Goal: Find specific page/section: Find specific page/section

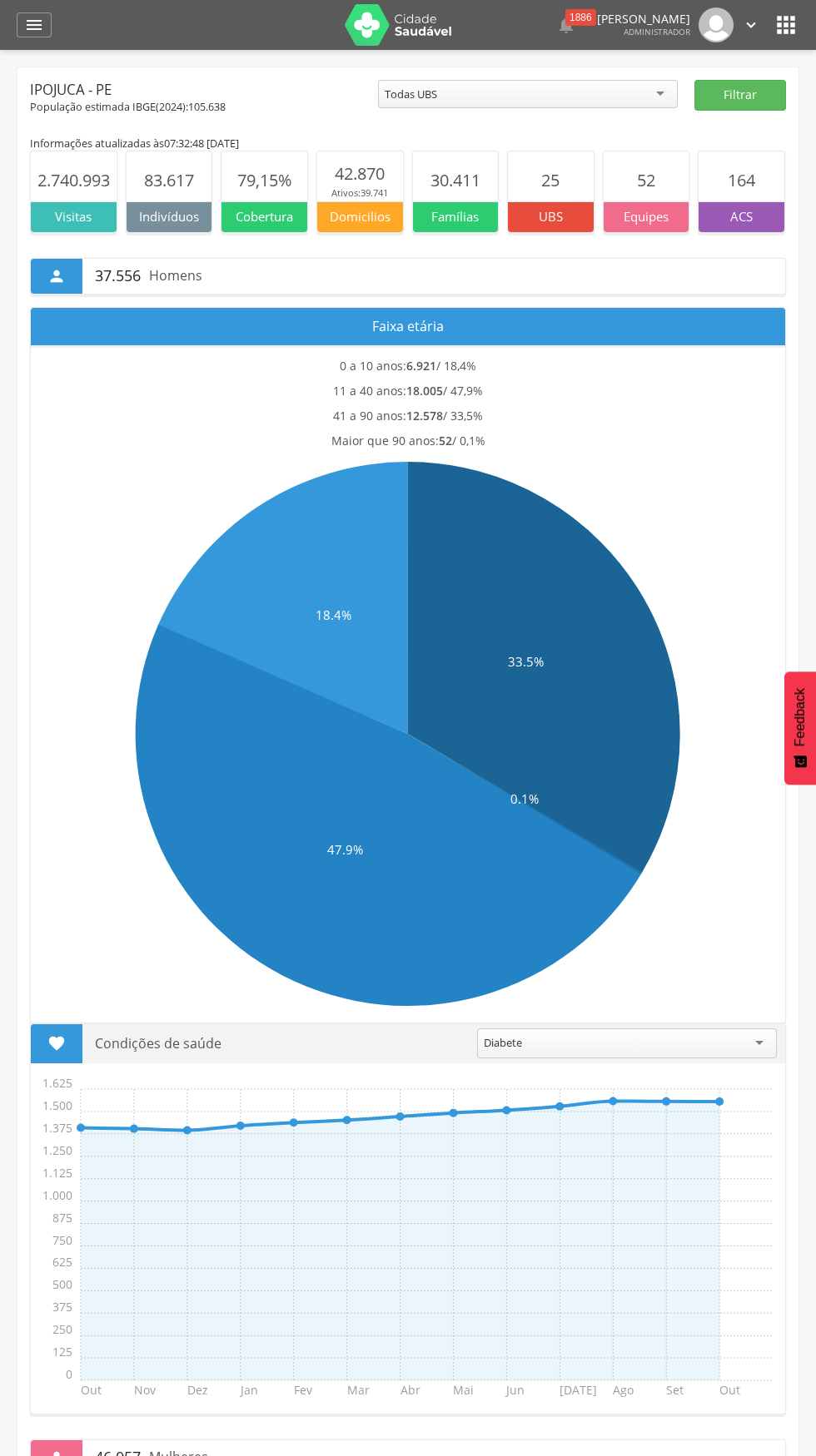
click at [792, 26] on icon "" at bounding box center [785, 25] width 27 height 27
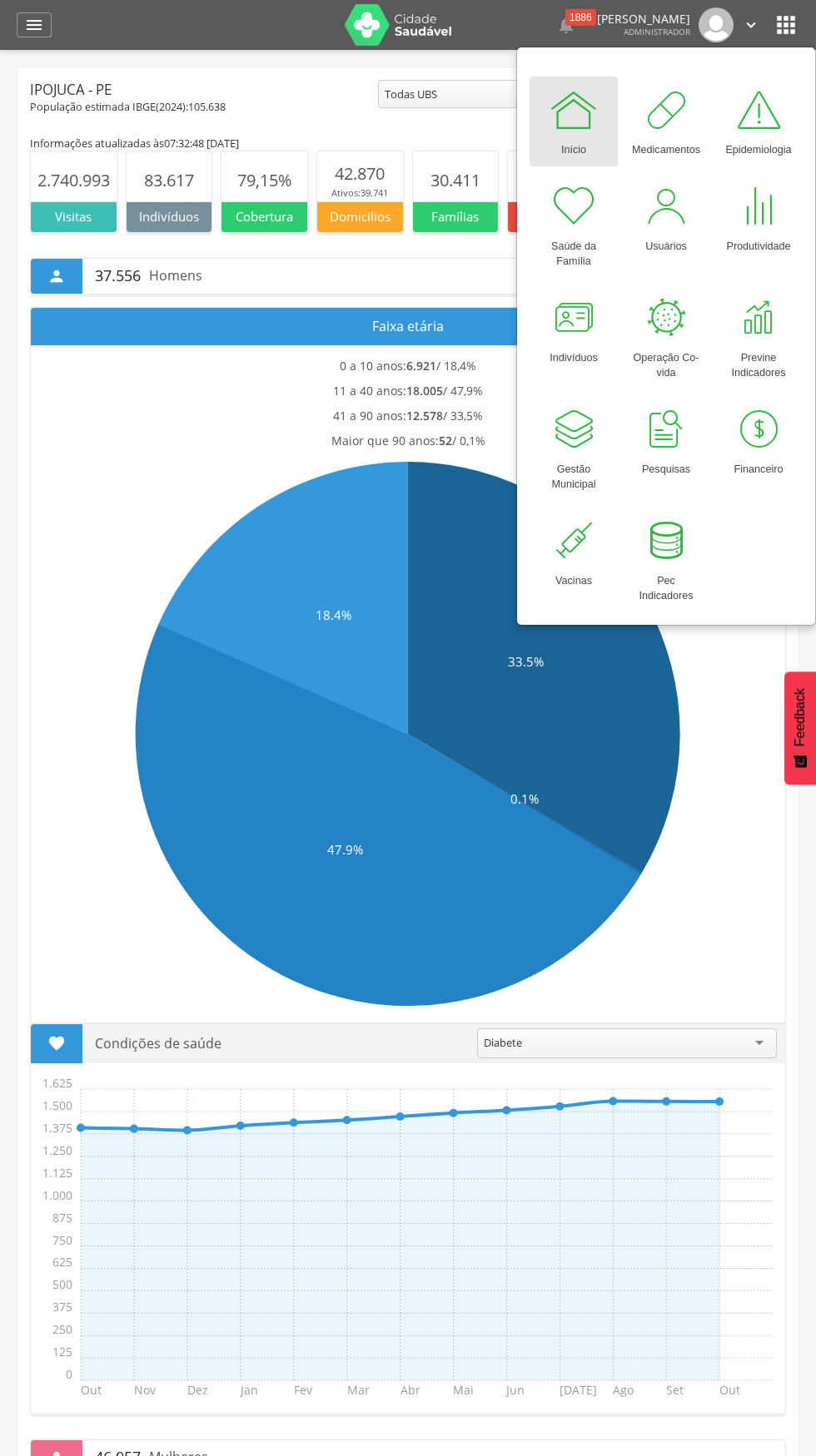
click at [562, 146] on div "Início" at bounding box center [573, 146] width 25 height 23
click at [581, 126] on div at bounding box center [573, 109] width 50 height 50
click at [32, 25] on icon "" at bounding box center [34, 25] width 20 height 20
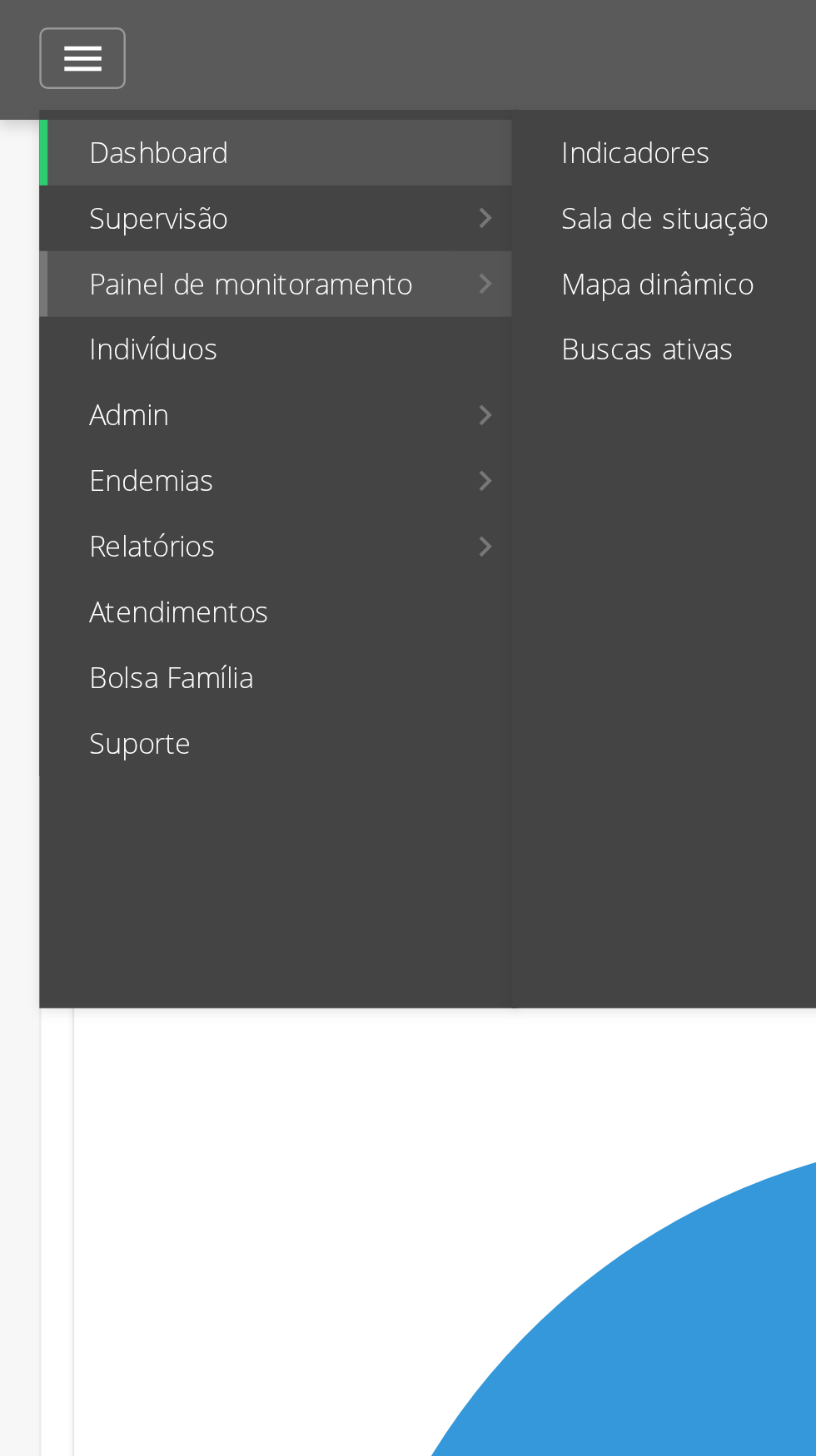
click at [49, 113] on link "Painel de monitoramento" at bounding box center [103, 116] width 165 height 27
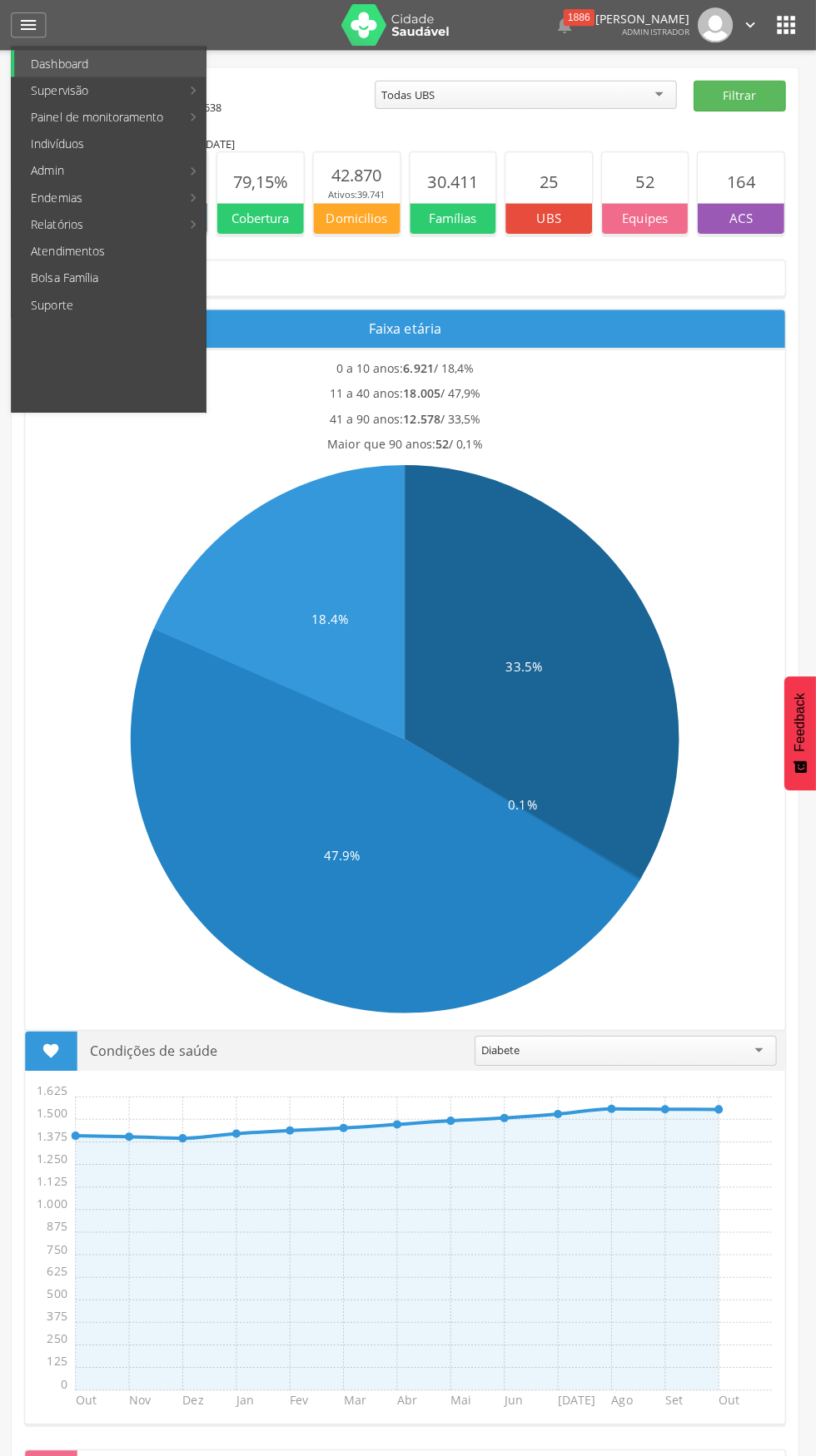
click at [732, 114] on div at bounding box center [399, 728] width 799 height 1456
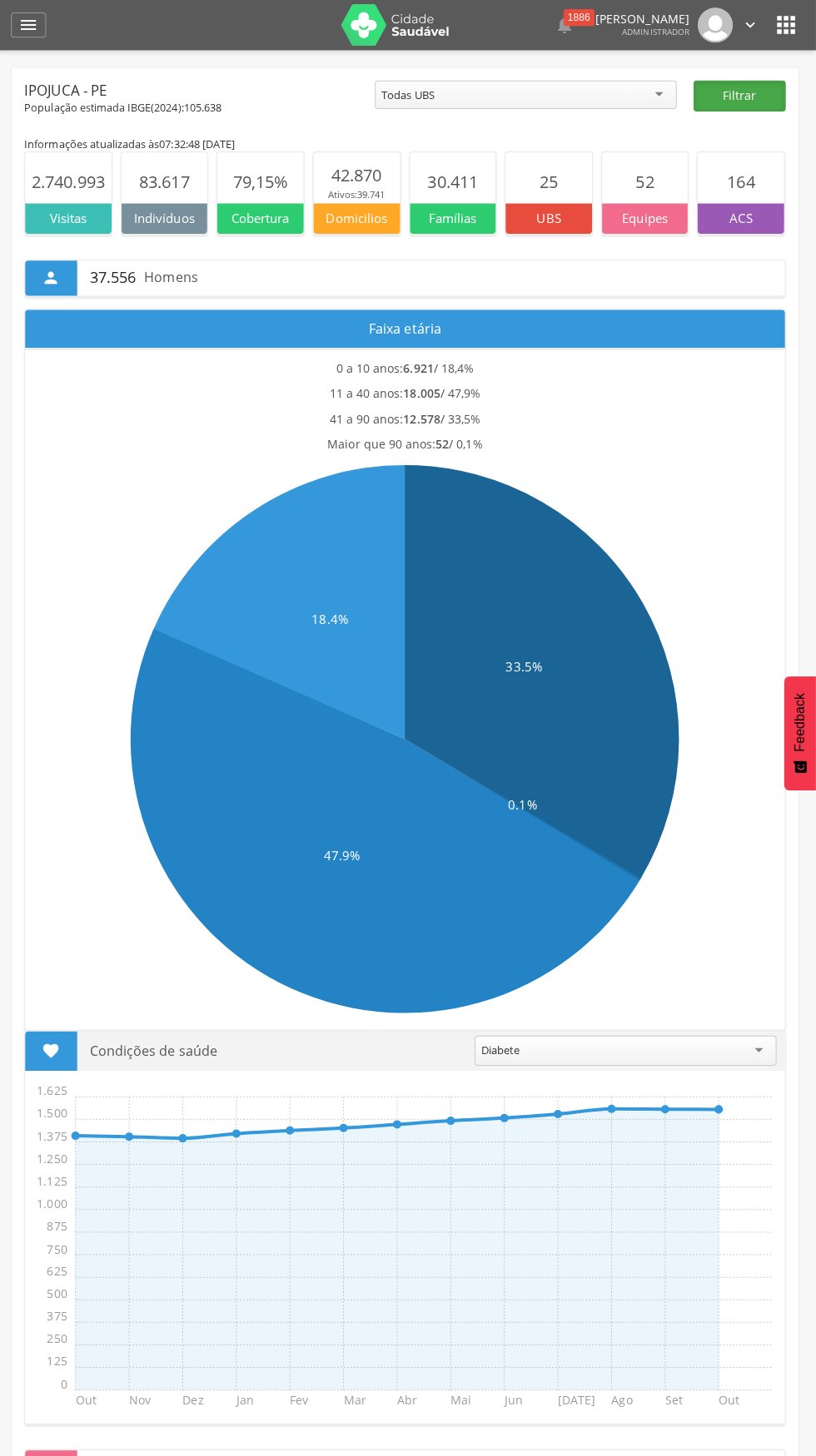
click at [740, 92] on button "Filtrar" at bounding box center [740, 95] width 92 height 31
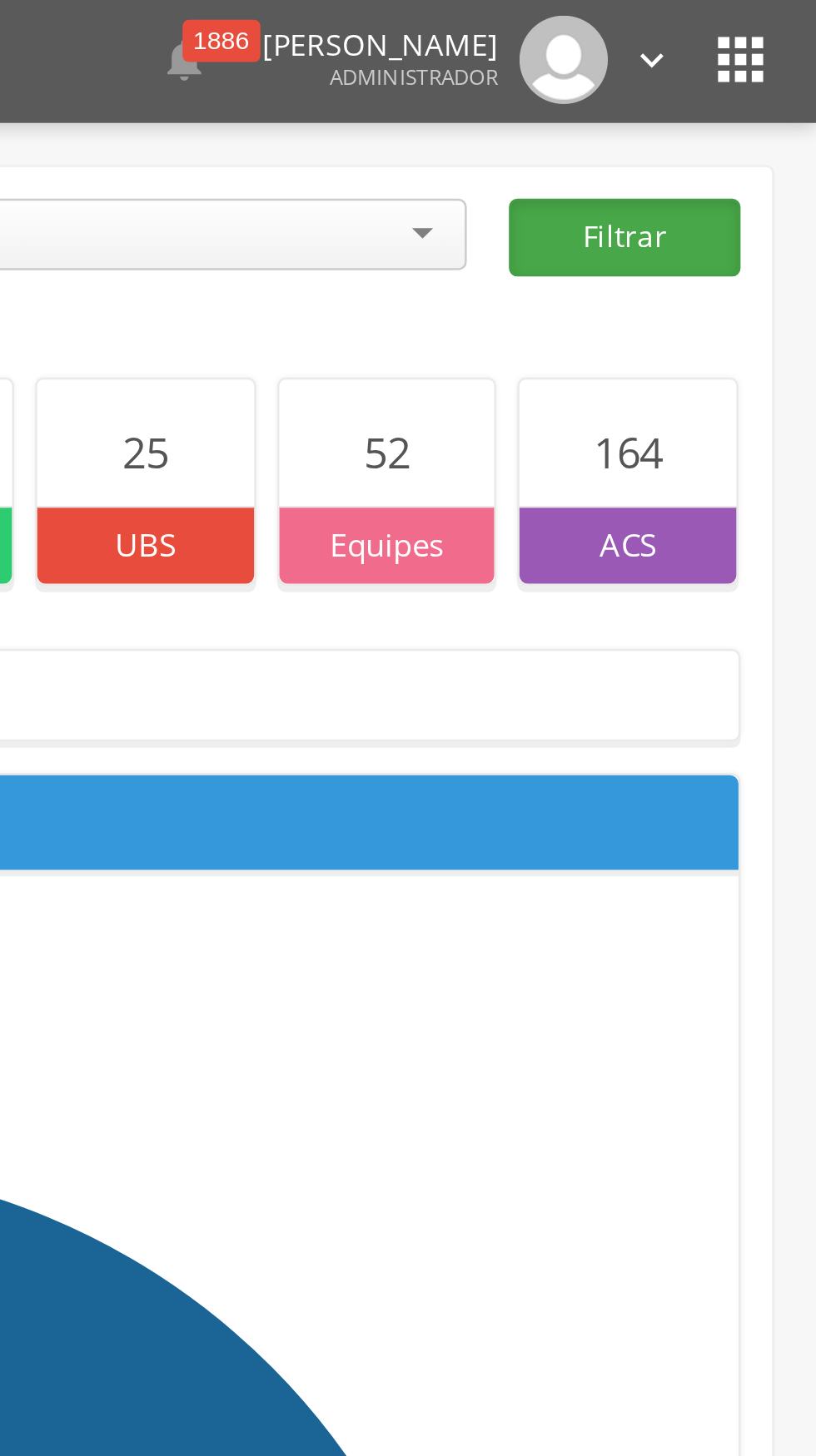
click at [726, 103] on button "Filtrar" at bounding box center [740, 95] width 92 height 31
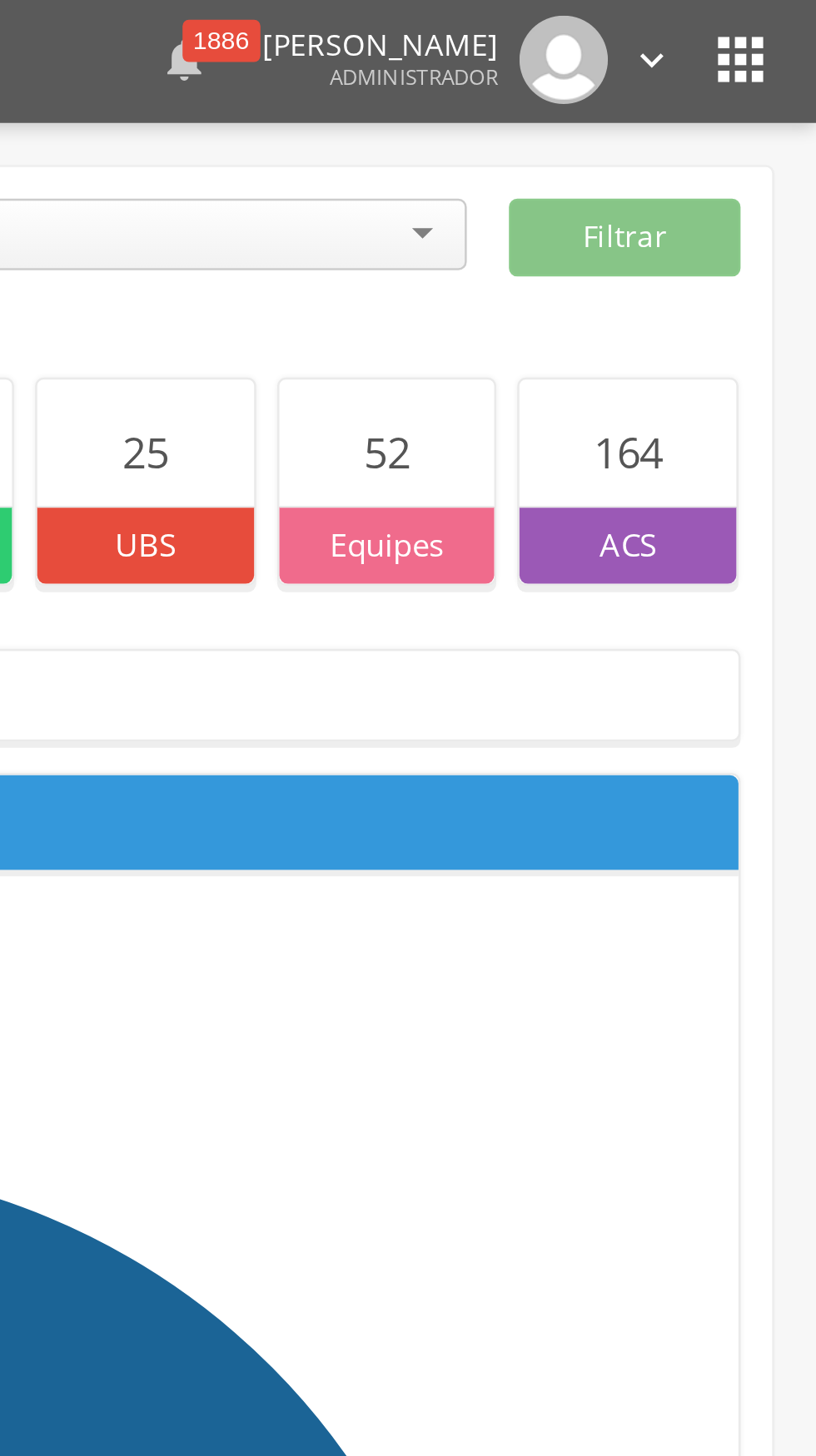
click at [556, 36] on div " 1886" at bounding box center [566, 25] width 20 height 35
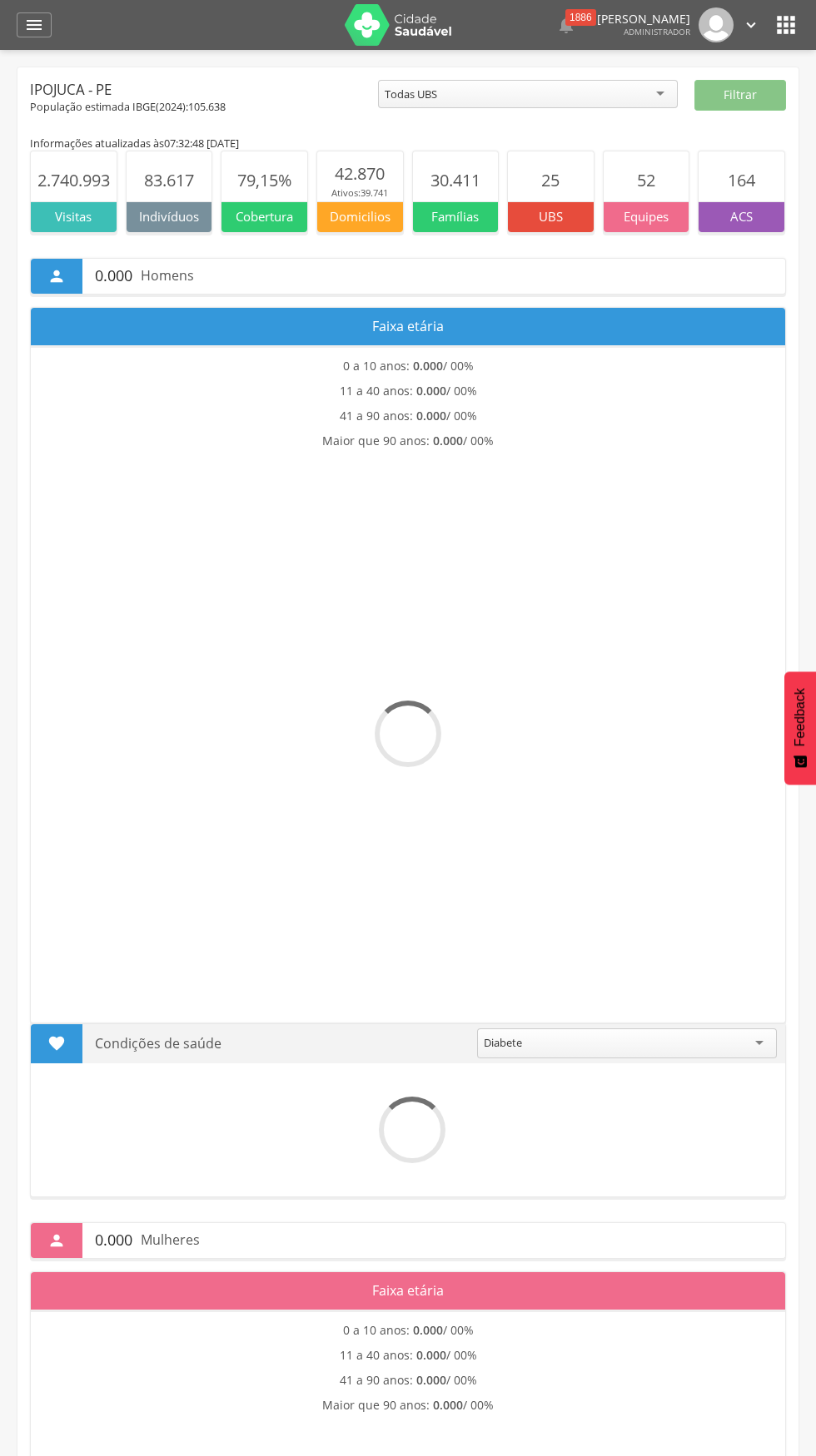
click at [794, 28] on icon "" at bounding box center [785, 25] width 27 height 27
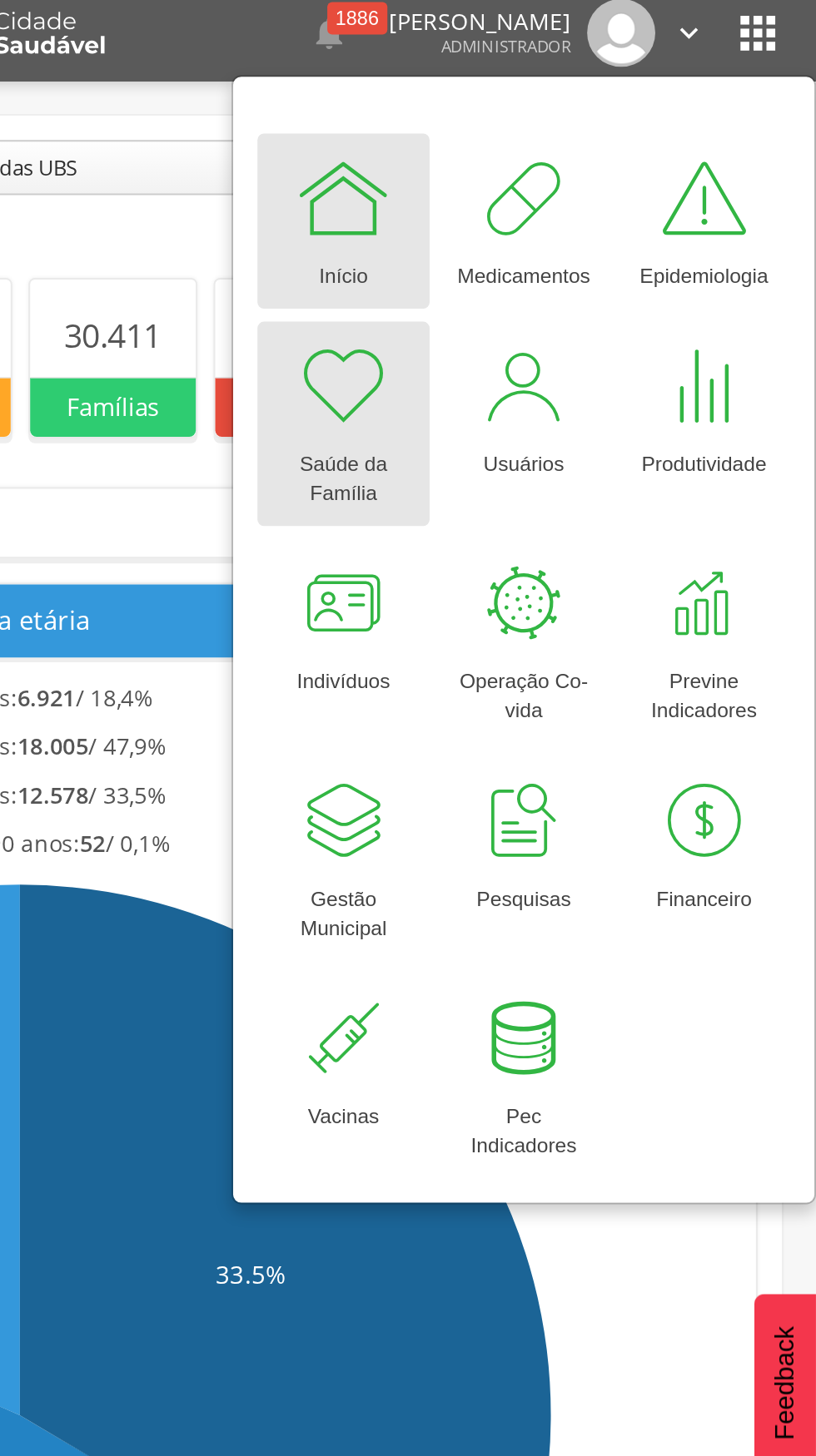
click at [575, 209] on div at bounding box center [573, 206] width 50 height 50
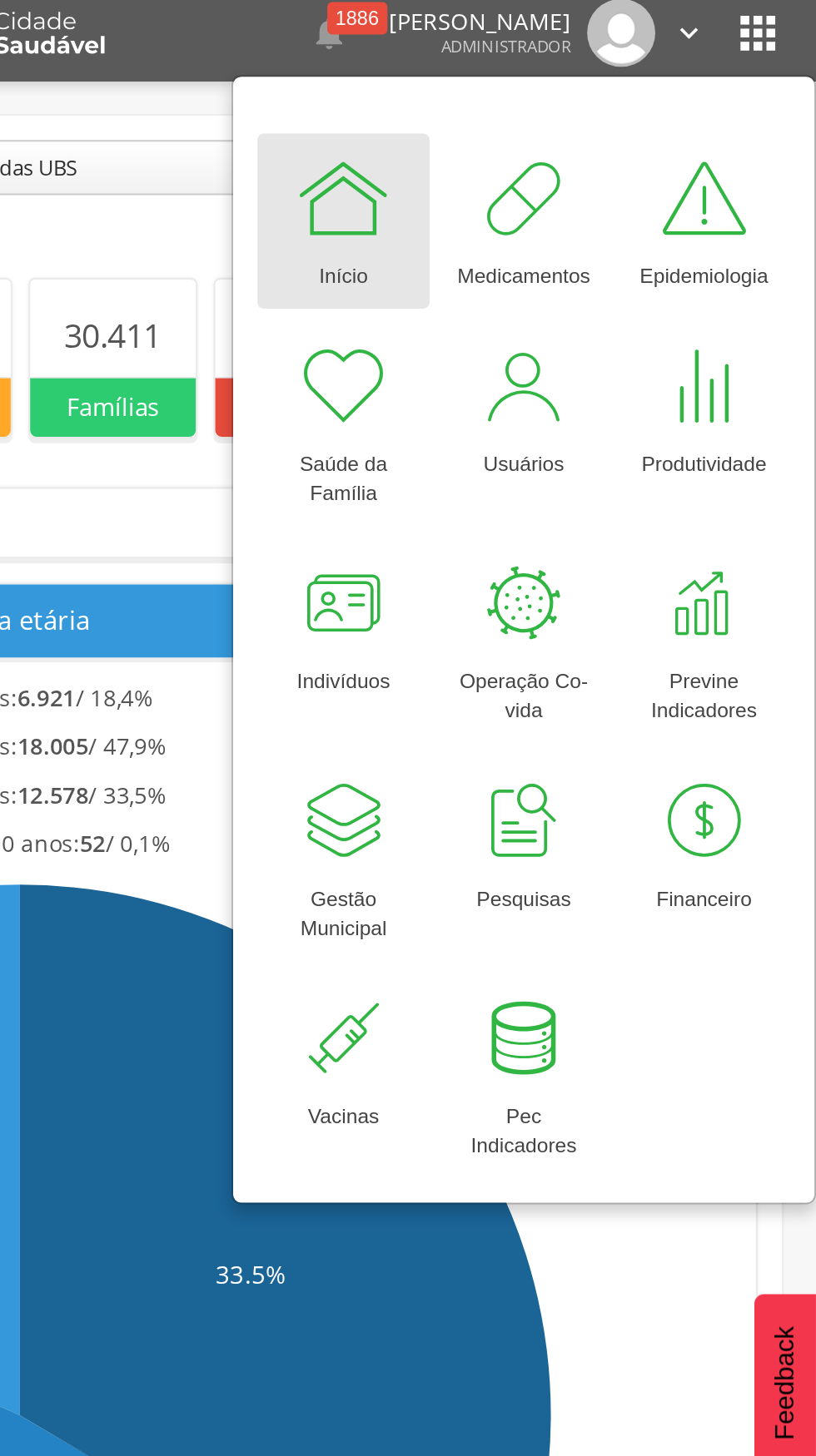
click at [556, 119] on div at bounding box center [573, 109] width 50 height 50
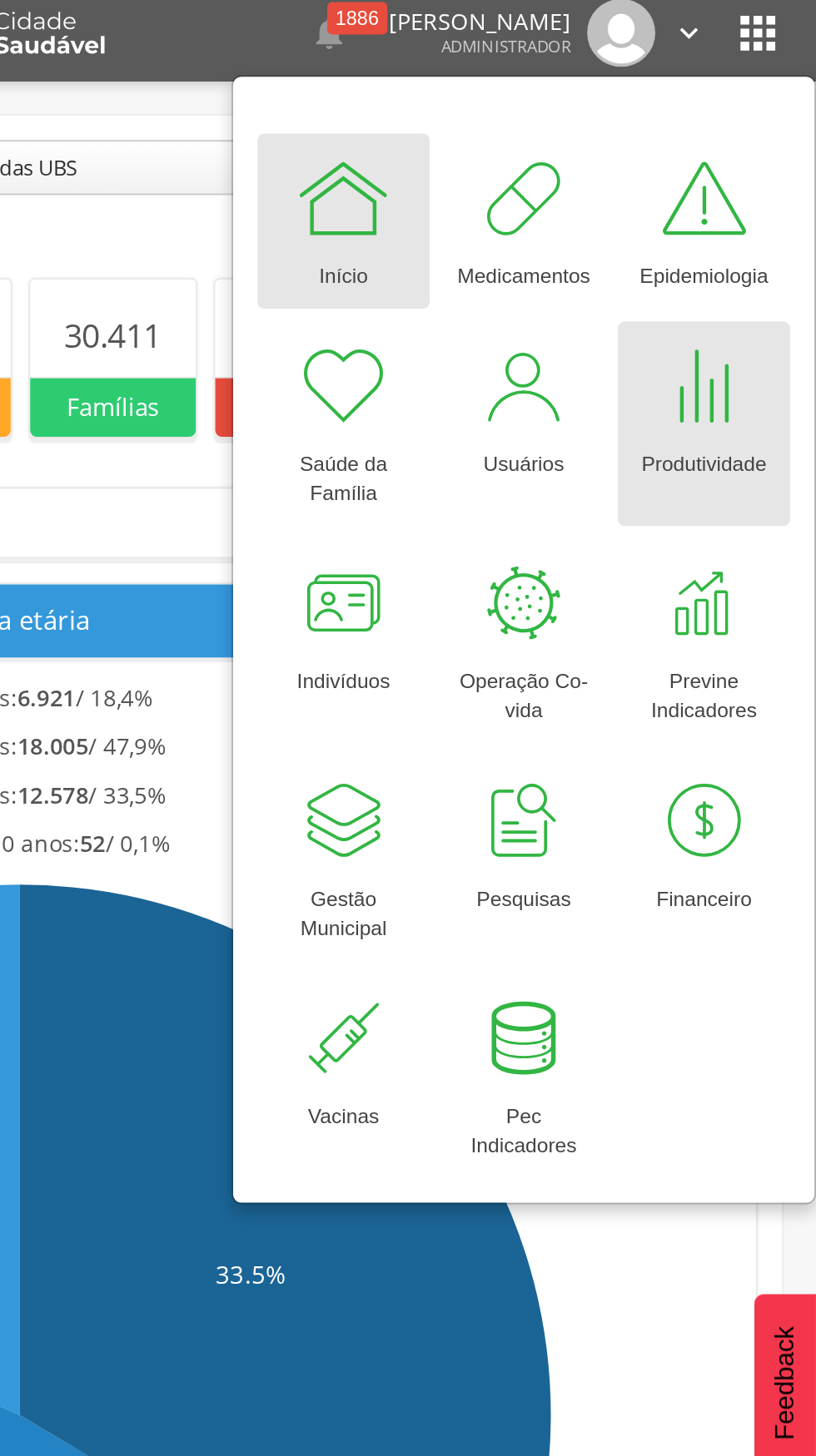
click at [755, 227] on div at bounding box center [758, 206] width 50 height 50
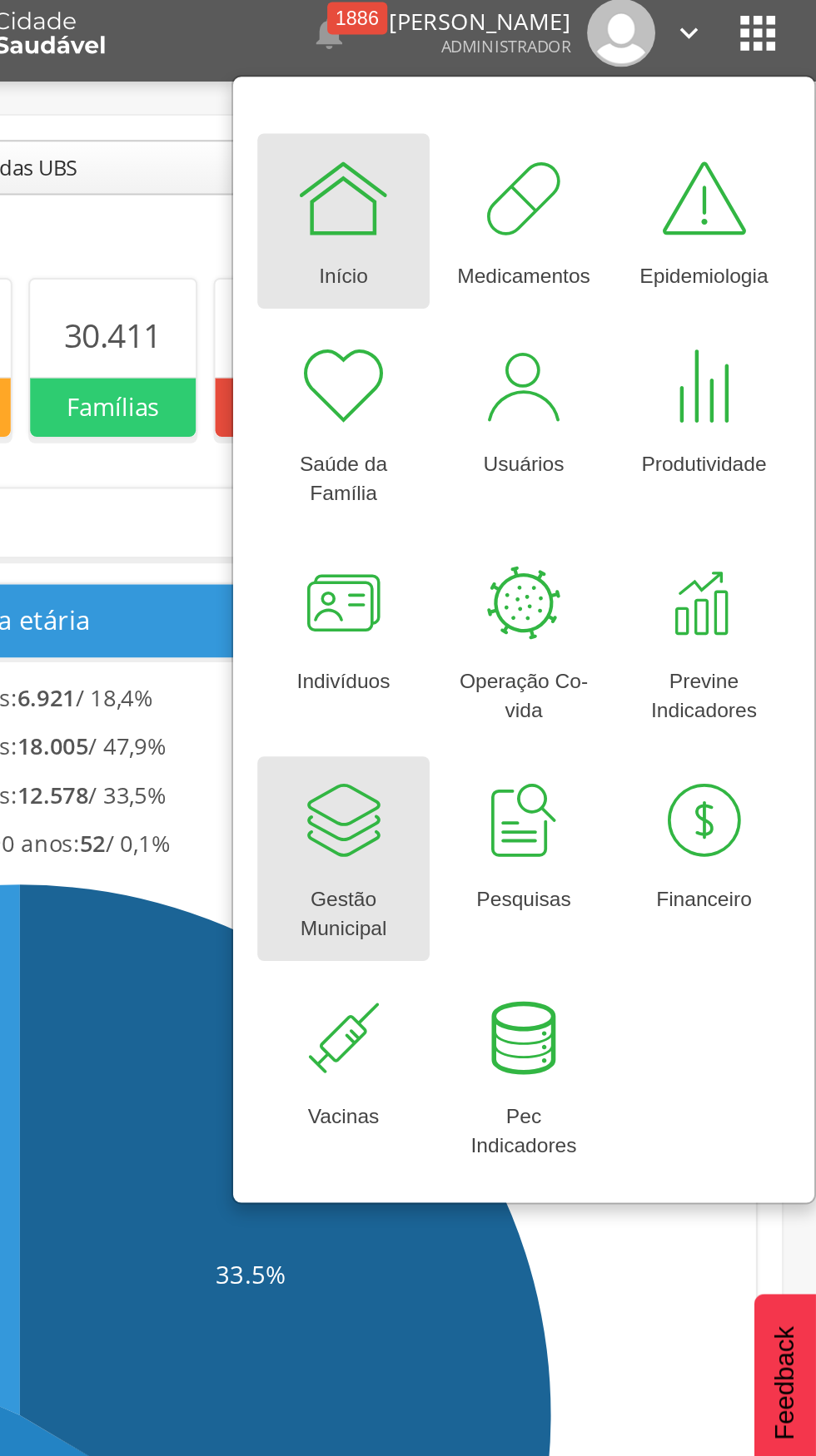
click at [570, 435] on div at bounding box center [573, 429] width 50 height 50
